Goal: Task Accomplishment & Management: Manage account settings

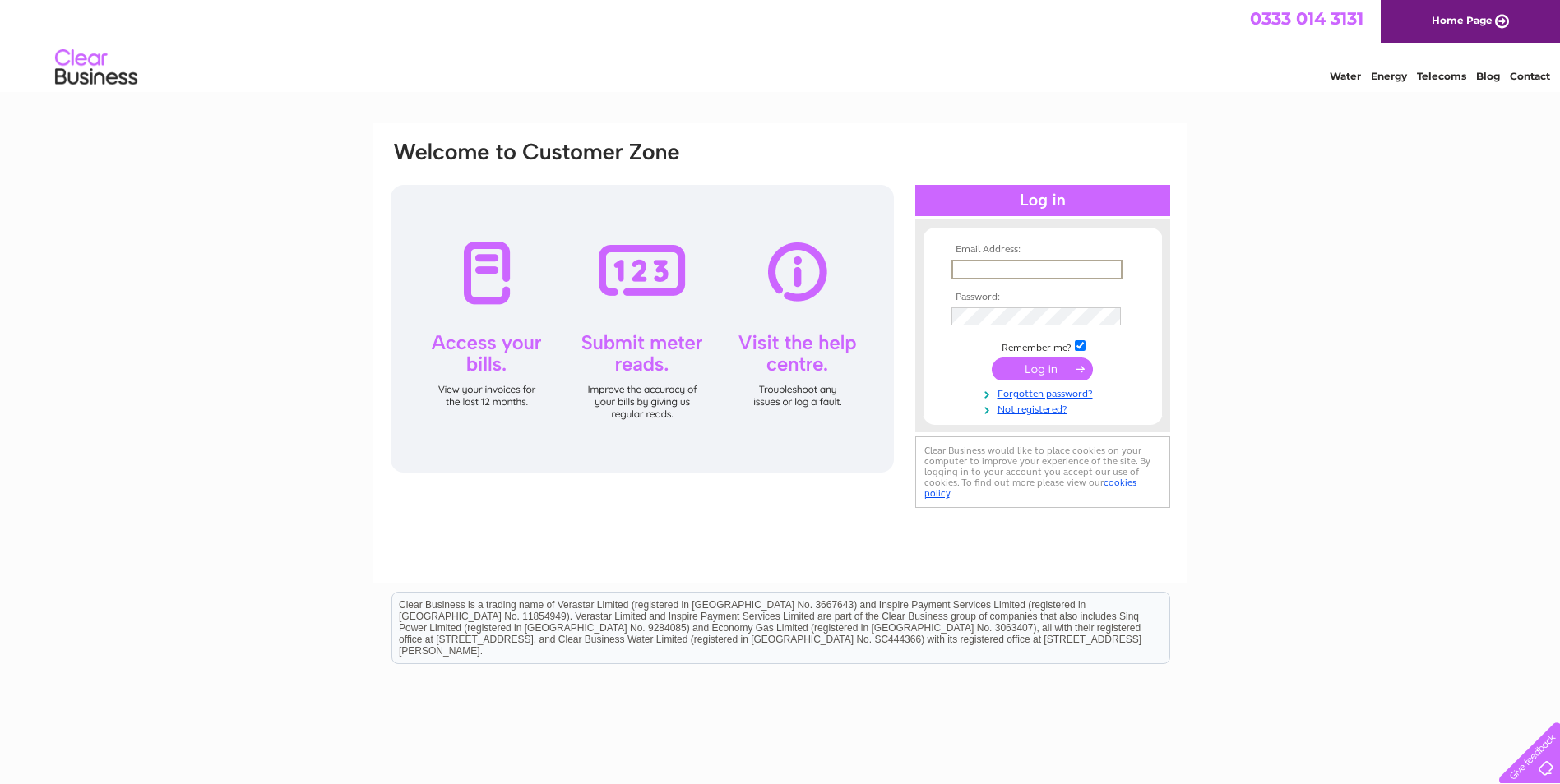
click at [961, 267] on input "text" at bounding box center [1037, 269] width 171 height 20
type input "[EMAIL_ADDRESS][DOMAIN_NAME]"
click at [969, 326] on td at bounding box center [1043, 316] width 191 height 26
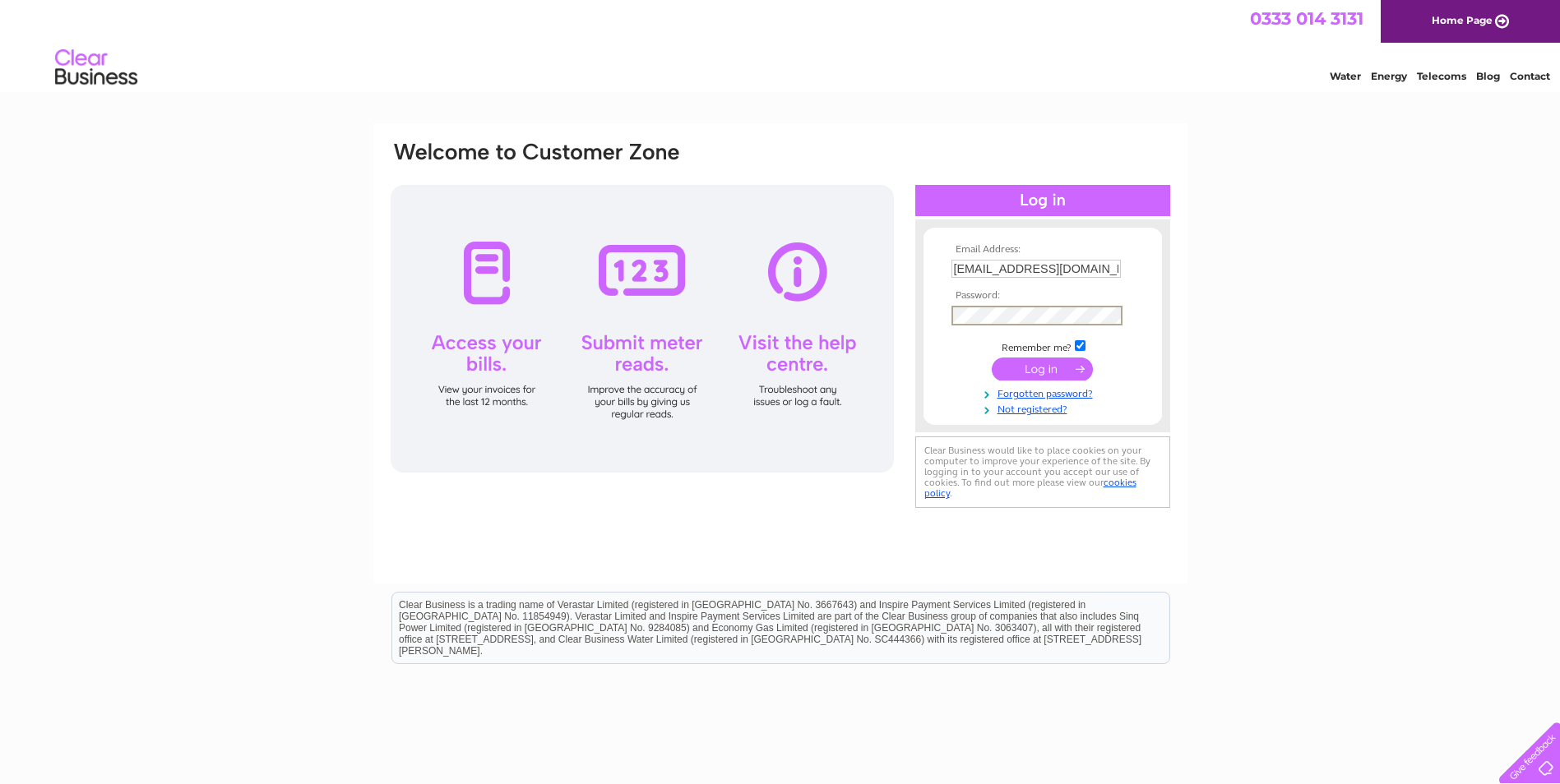
click at [992, 357] on input "submit" at bounding box center [1042, 369] width 101 height 23
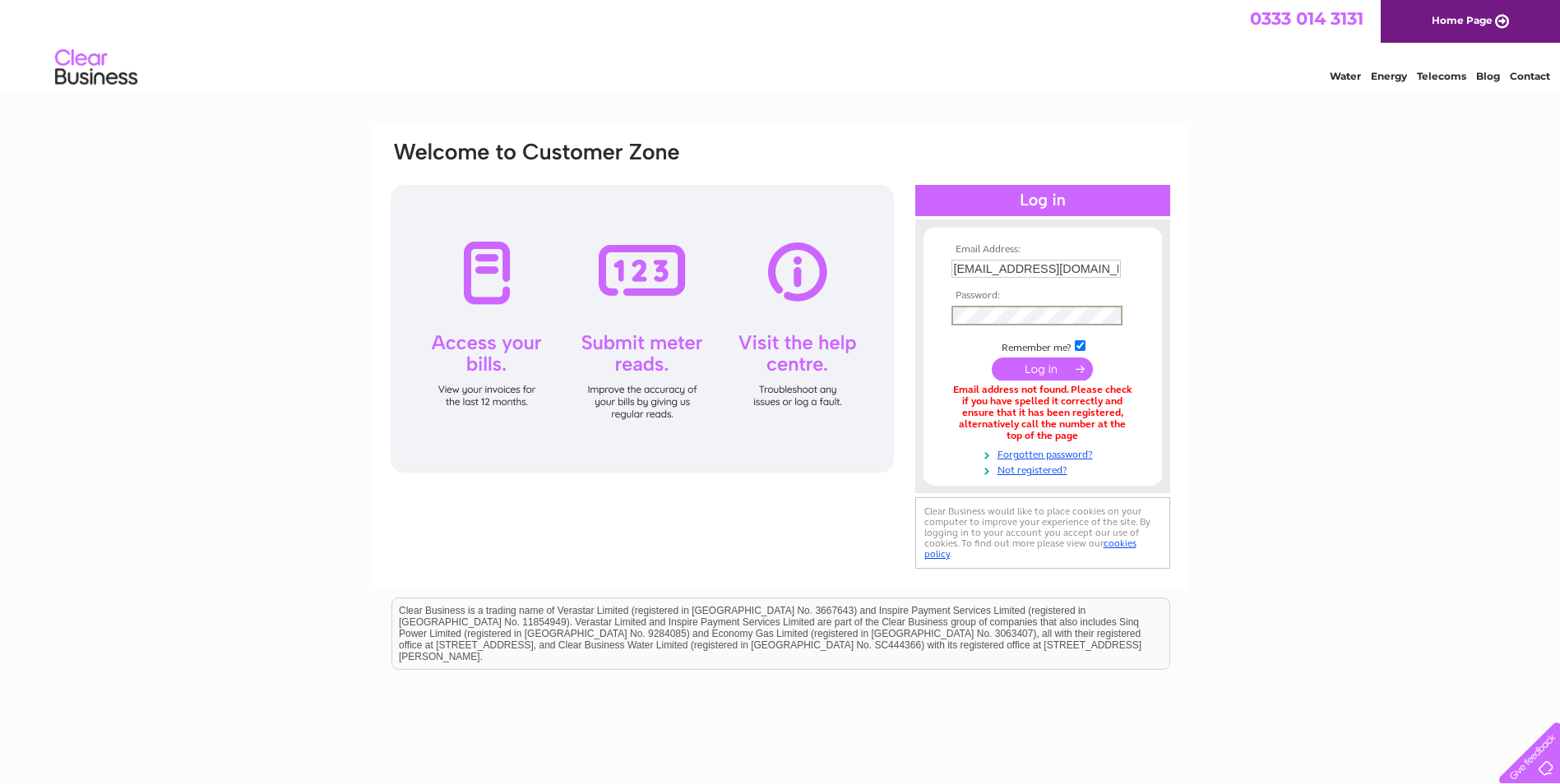
click at [992, 357] on input "submit" at bounding box center [1042, 369] width 101 height 23
click at [960, 266] on input "[EMAIL_ADDRESS][DOMAIN_NAME]" at bounding box center [1037, 269] width 171 height 20
type input "[PERSON_NAME][EMAIL_ADDRESS][DOMAIN_NAME]"
click at [992, 357] on input "submit" at bounding box center [1042, 369] width 101 height 23
click at [1022, 372] on input "submit" at bounding box center [1042, 367] width 101 height 23
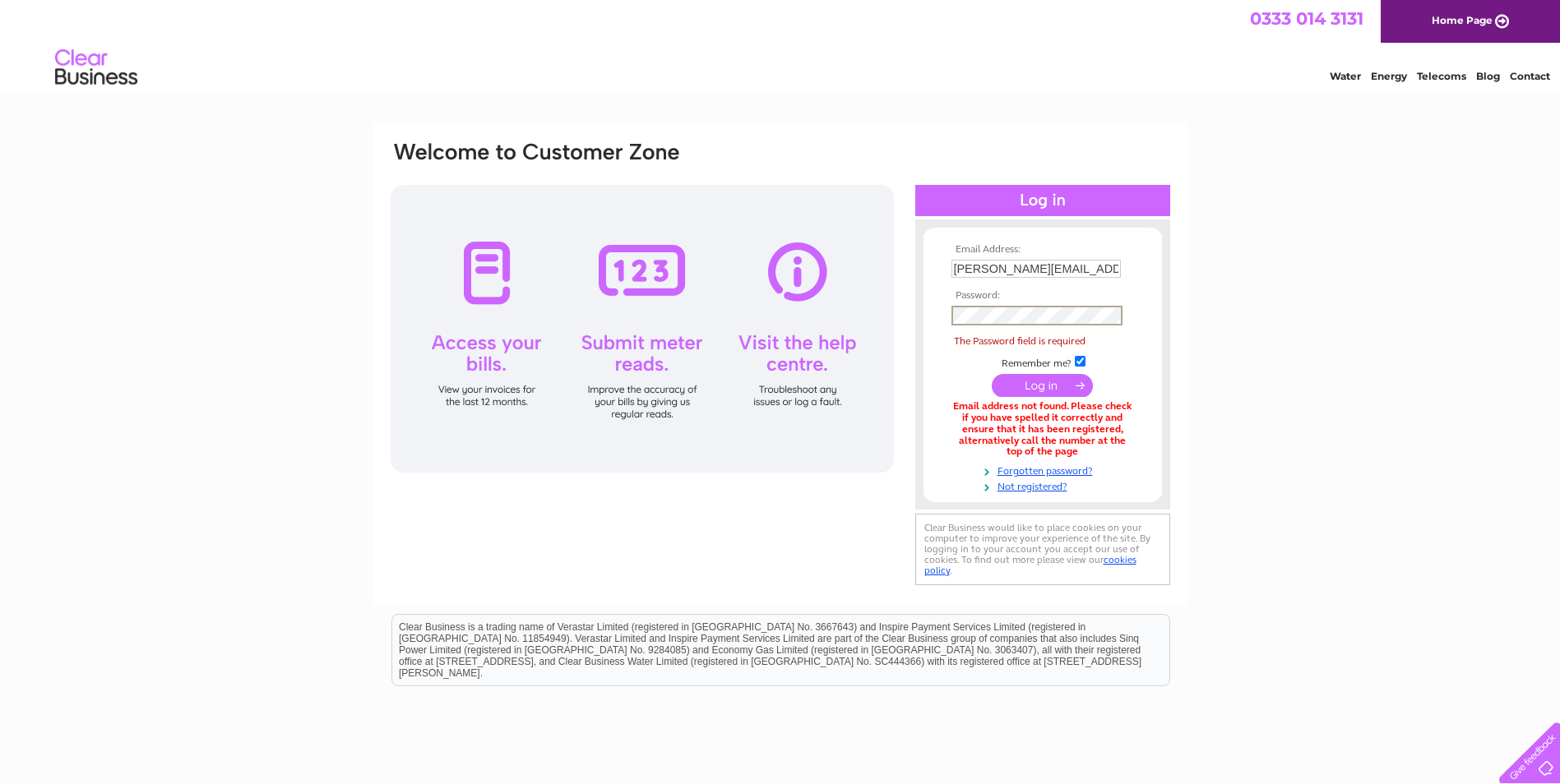
click at [1081, 272] on input "r.beveridge@hubsouthwest.co.uk" at bounding box center [1037, 269] width 169 height 18
click at [961, 272] on input "r.beveridge@hubsouthwest.co.uk" at bounding box center [1037, 269] width 171 height 20
type input "[PERSON_NAME][EMAIL_ADDRESS][PERSON_NAME][DOMAIN_NAME]"
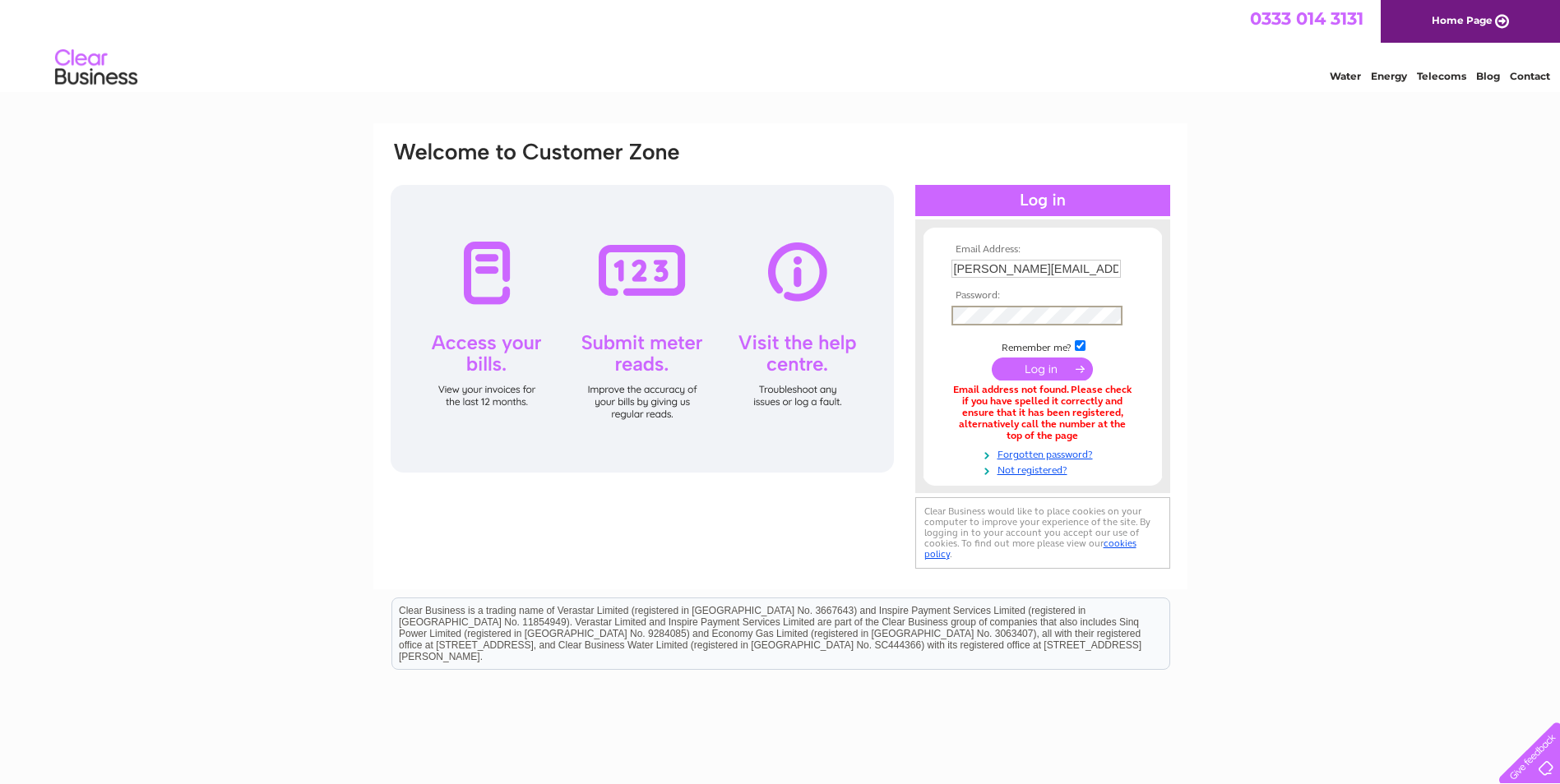
click at [992, 357] on input "submit" at bounding box center [1042, 369] width 101 height 23
click at [694, 26] on div "0333 014 3131 Home Page" at bounding box center [780, 22] width 1560 height 43
